Goal: Task Accomplishment & Management: Use online tool/utility

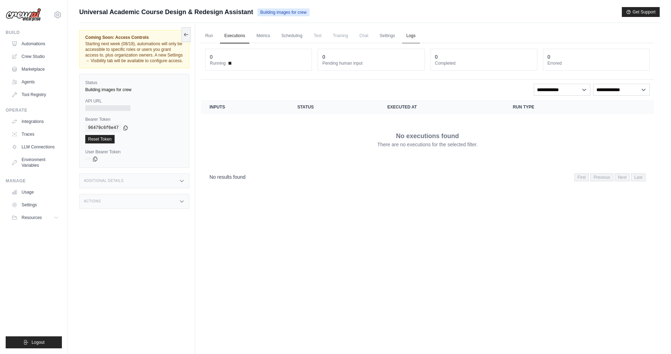
click at [409, 34] on link "Logs" at bounding box center [411, 36] width 18 height 15
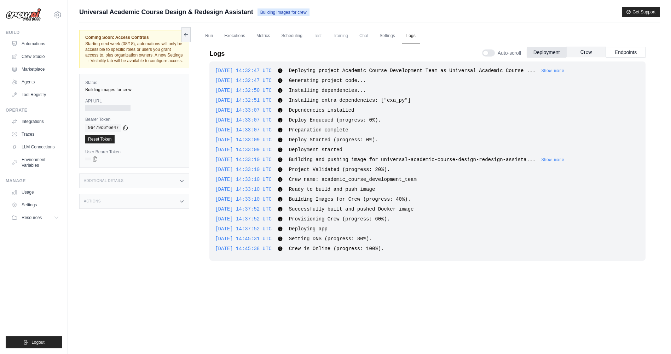
click at [587, 50] on button "Crew" at bounding box center [586, 52] width 40 height 11
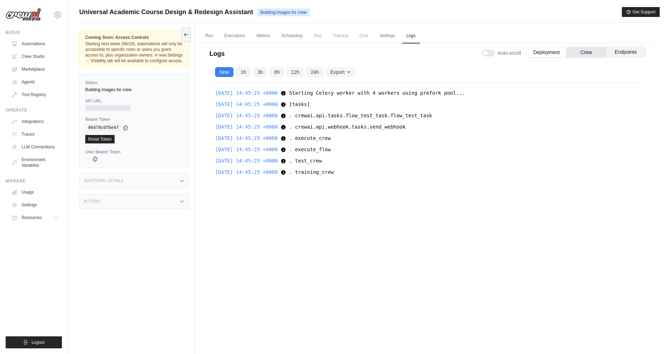
click at [615, 52] on button "Endpoints" at bounding box center [626, 52] width 40 height 11
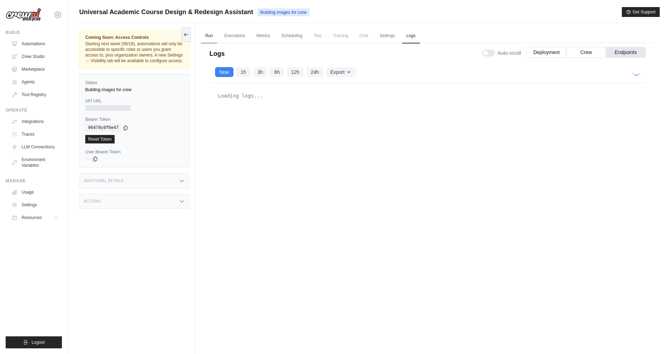
click at [213, 39] on link "Run" at bounding box center [209, 36] width 16 height 15
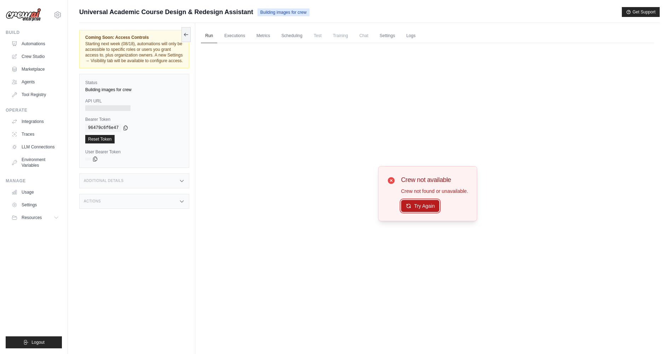
click at [425, 207] on button "Try Again" at bounding box center [420, 206] width 39 height 12
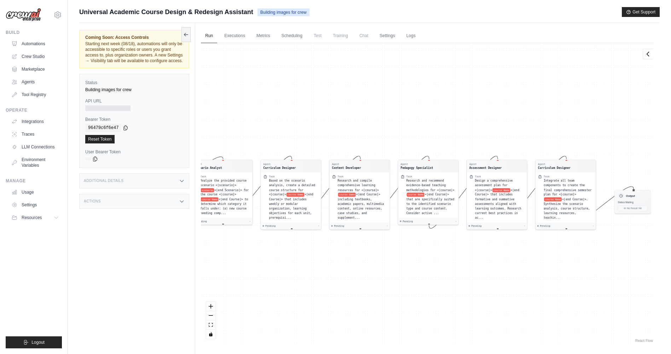
click at [103, 109] on div at bounding box center [107, 108] width 45 height 6
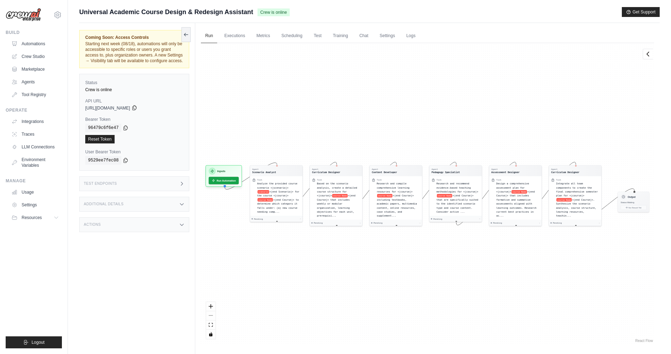
click at [136, 108] on icon at bounding box center [134, 108] width 4 height 5
click at [137, 108] on icon at bounding box center [135, 108] width 6 height 6
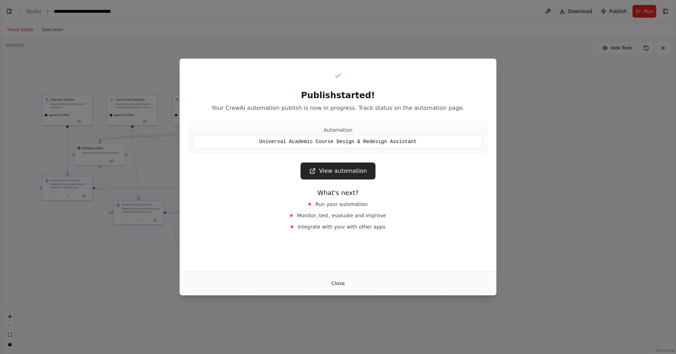
click at [334, 283] on button "Close" at bounding box center [338, 283] width 25 height 13
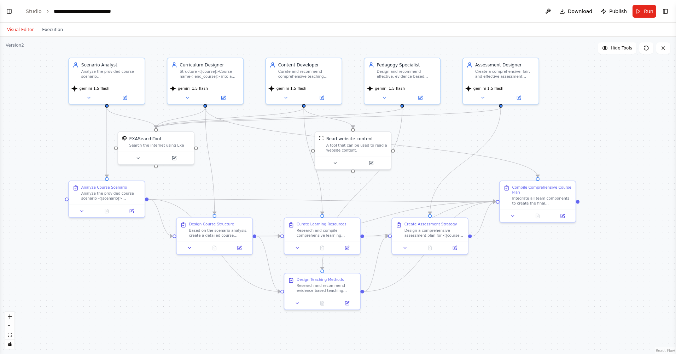
drag, startPoint x: 346, startPoint y: 256, endPoint x: 390, endPoint y: 266, distance: 45.7
click at [390, 266] on div ".deletable-edge-delete-btn { width: 20px; height: 20px; border: 0px solid #ffff…" at bounding box center [338, 196] width 676 height 318
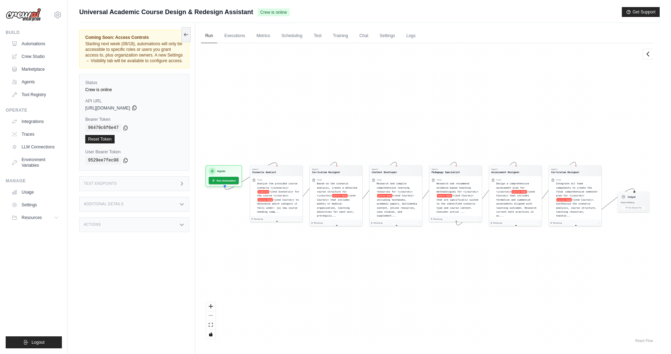
click at [136, 108] on icon at bounding box center [134, 108] width 4 height 5
click at [223, 179] on button "Run Automation" at bounding box center [223, 179] width 31 height 8
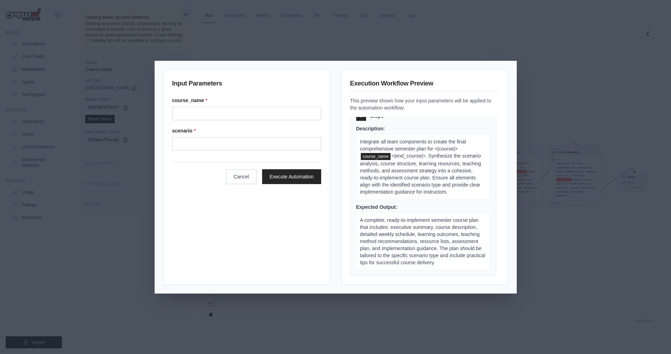
scroll to position [30, 0]
click at [246, 178] on button "Cancel" at bounding box center [241, 176] width 30 height 15
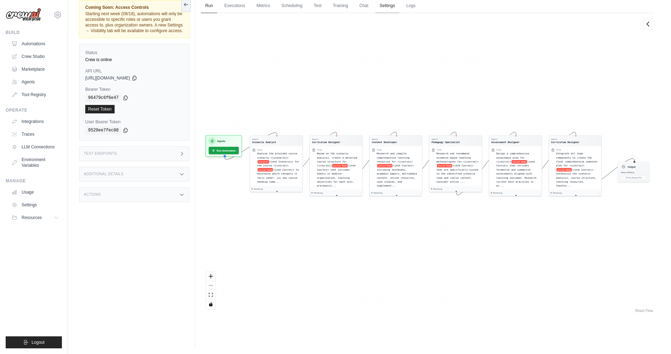
click at [383, 6] on link "Settings" at bounding box center [387, 6] width 24 height 15
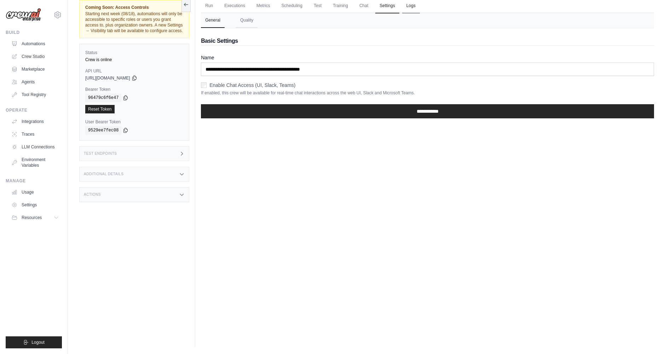
click at [409, 7] on link "Logs" at bounding box center [411, 6] width 18 height 15
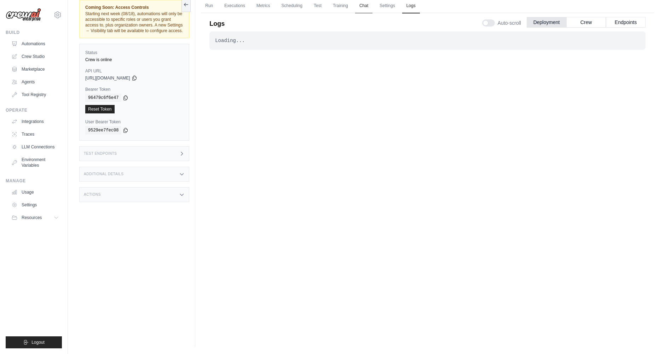
click at [367, 6] on link "Chat" at bounding box center [363, 6] width 17 height 15
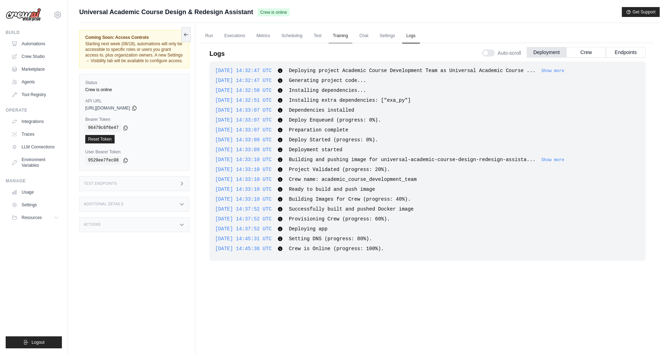
click at [333, 36] on link "Training" at bounding box center [341, 36] width 24 height 15
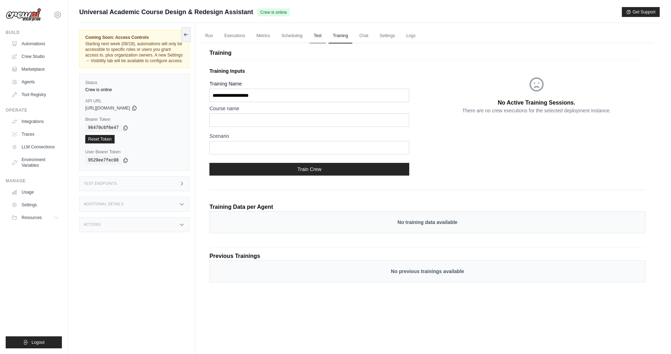
click at [318, 36] on link "Test" at bounding box center [318, 36] width 16 height 15
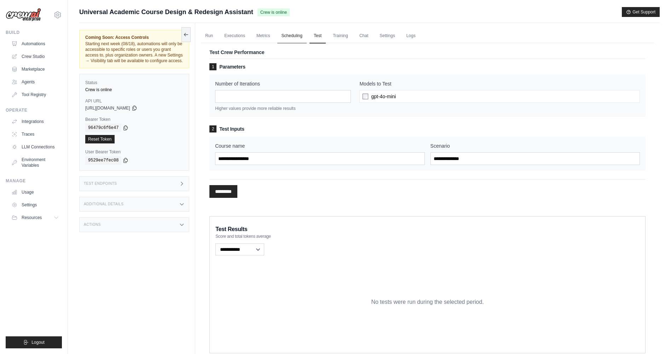
click at [294, 34] on link "Scheduling" at bounding box center [291, 36] width 29 height 15
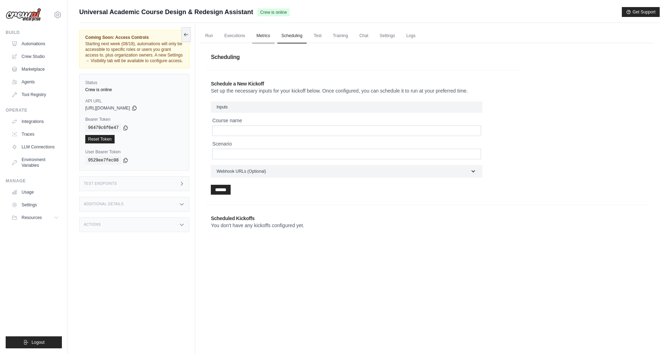
click at [264, 38] on link "Metrics" at bounding box center [263, 36] width 22 height 15
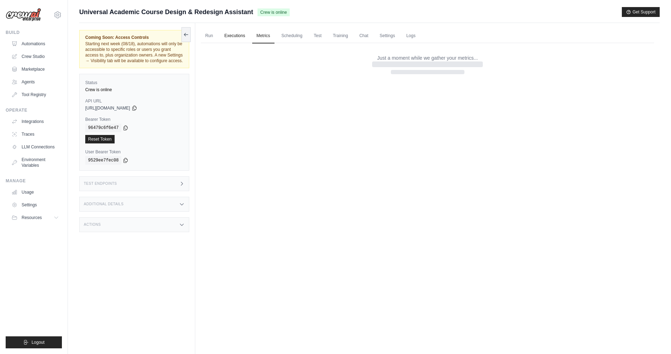
click at [237, 38] on link "Executions" at bounding box center [234, 36] width 29 height 15
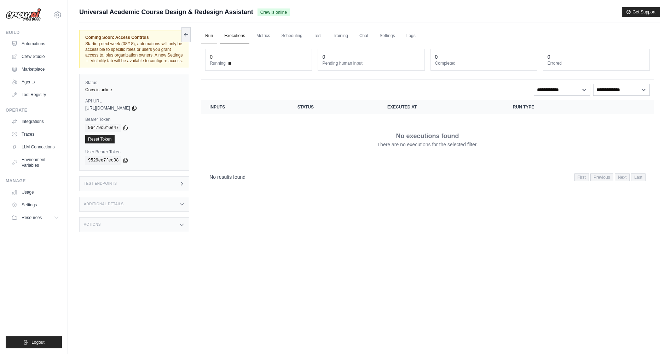
click at [209, 35] on link "Run" at bounding box center [209, 36] width 16 height 15
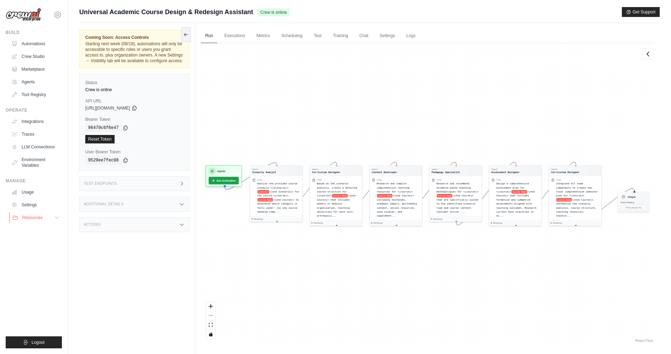
click at [53, 217] on button "Resources" at bounding box center [35, 217] width 53 height 11
click at [41, 207] on link "Settings" at bounding box center [35, 205] width 53 height 11
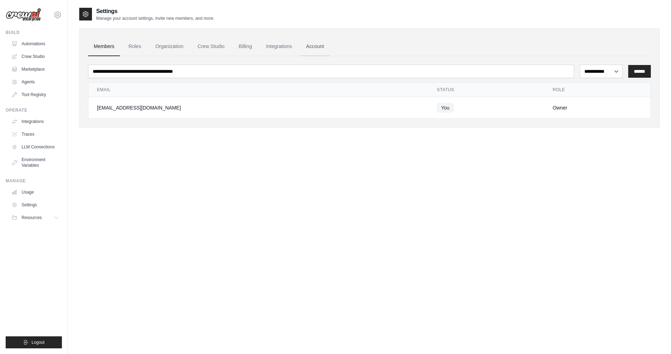
click at [319, 47] on link "Account" at bounding box center [314, 46] width 29 height 19
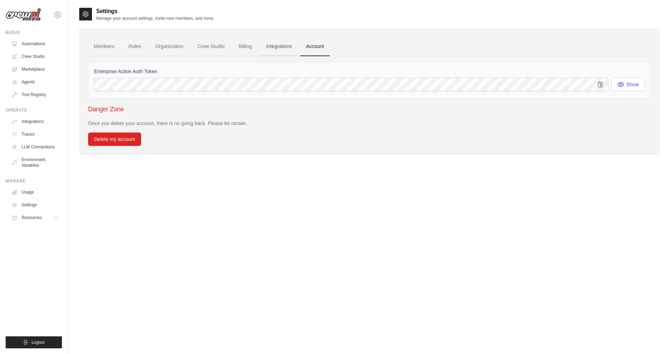
click at [277, 45] on link "Integrations" at bounding box center [278, 46] width 37 height 19
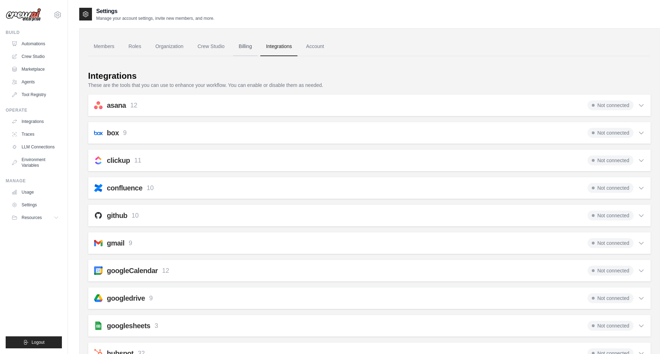
click at [244, 46] on link "Billing" at bounding box center [245, 46] width 24 height 19
click at [222, 47] on link "Crew Studio" at bounding box center [211, 46] width 38 height 19
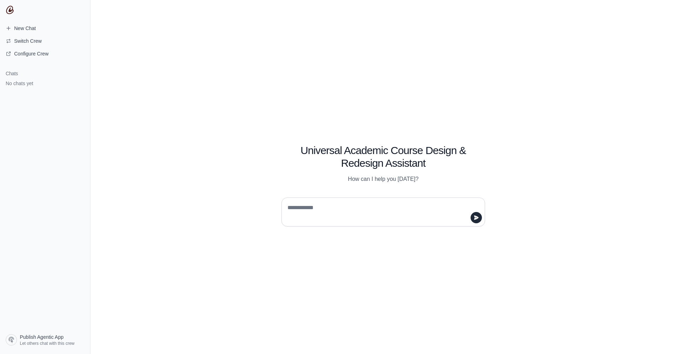
click at [323, 215] on textarea at bounding box center [381, 212] width 190 height 20
type textarea "**********"
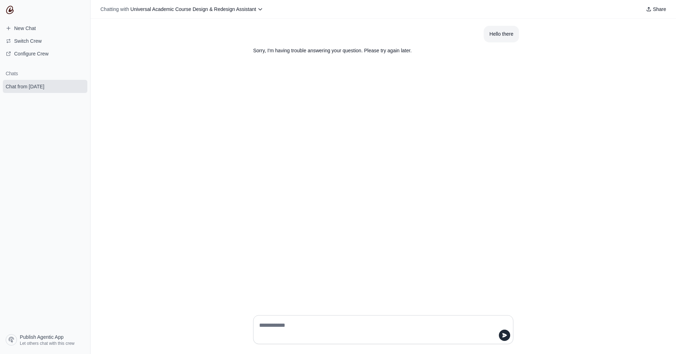
click at [506, 34] on div "Hello there" at bounding box center [502, 34] width 24 height 8
click at [348, 47] on p "Sorry, I'm having trouble answering your question. Please try again later." at bounding box center [366, 51] width 226 height 8
click at [259, 7] on icon at bounding box center [261, 9] width 6 height 6
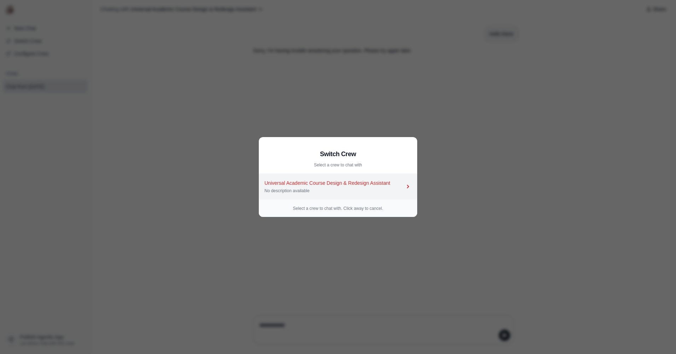
click at [388, 188] on div "Universal Academic Course Design & Redesign Assistant No description available" at bounding box center [335, 187] width 140 height 14
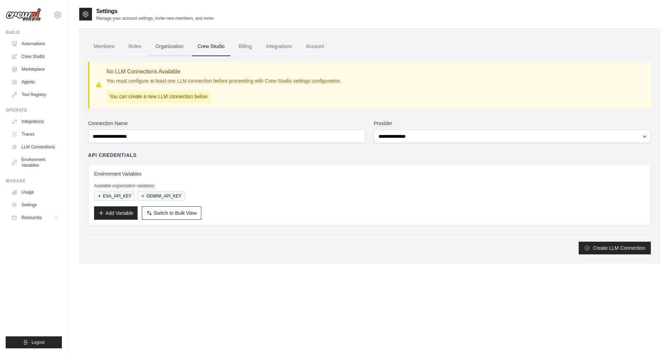
click at [173, 47] on link "Organization" at bounding box center [169, 46] width 39 height 19
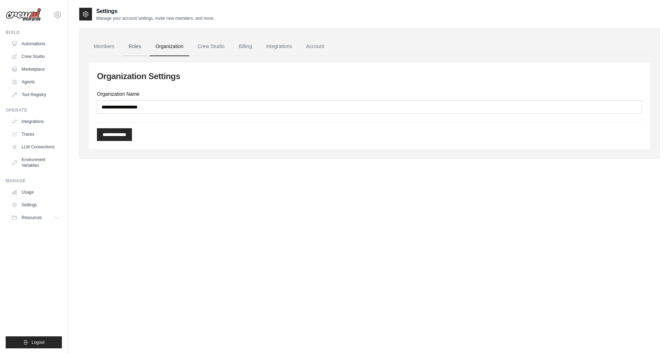
click at [132, 43] on link "Roles" at bounding box center [135, 46] width 24 height 19
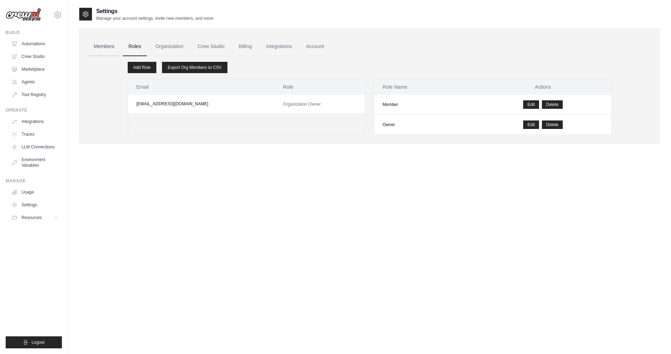
click at [102, 47] on link "Members" at bounding box center [104, 46] width 32 height 19
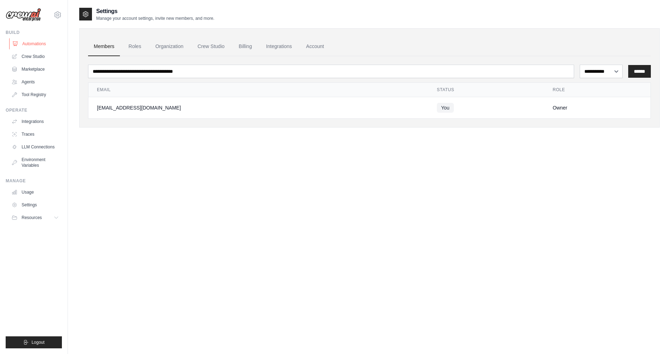
click at [36, 44] on link "Automations" at bounding box center [35, 43] width 53 height 11
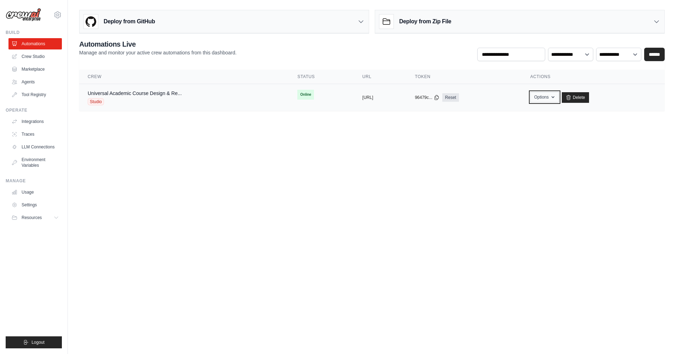
click at [556, 97] on icon "button" at bounding box center [553, 97] width 6 height 6
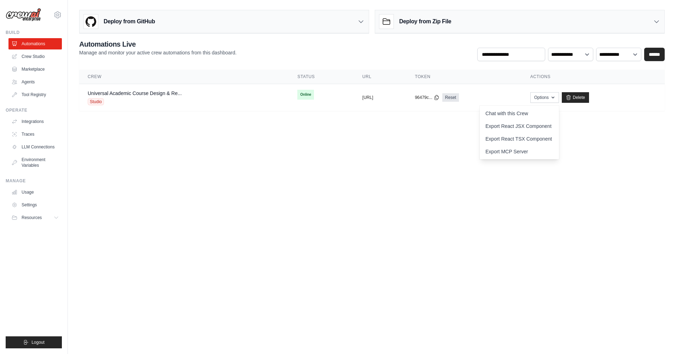
click at [356, 162] on body "khidirahmad05@gmail.com Settings Build Automations Crew Studio" at bounding box center [338, 177] width 676 height 354
drag, startPoint x: 98, startPoint y: 102, endPoint x: 298, endPoint y: 138, distance: 202.8
click at [298, 138] on body "khidirahmad05@gmail.com Settings Build Automations Crew Studio" at bounding box center [338, 177] width 676 height 354
click at [137, 100] on div "Studio" at bounding box center [135, 101] width 94 height 7
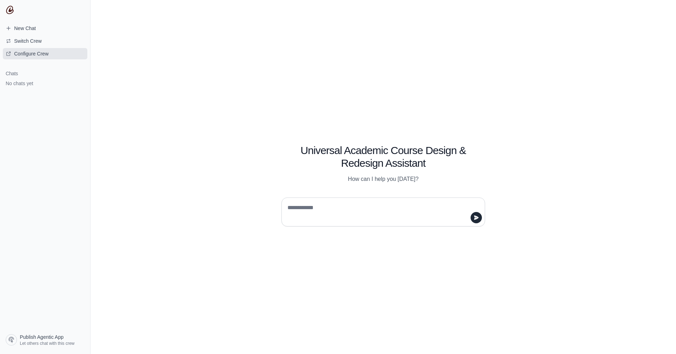
click at [27, 51] on span "Configure Crew" at bounding box center [31, 53] width 34 height 7
